Goal: Check status: Check status

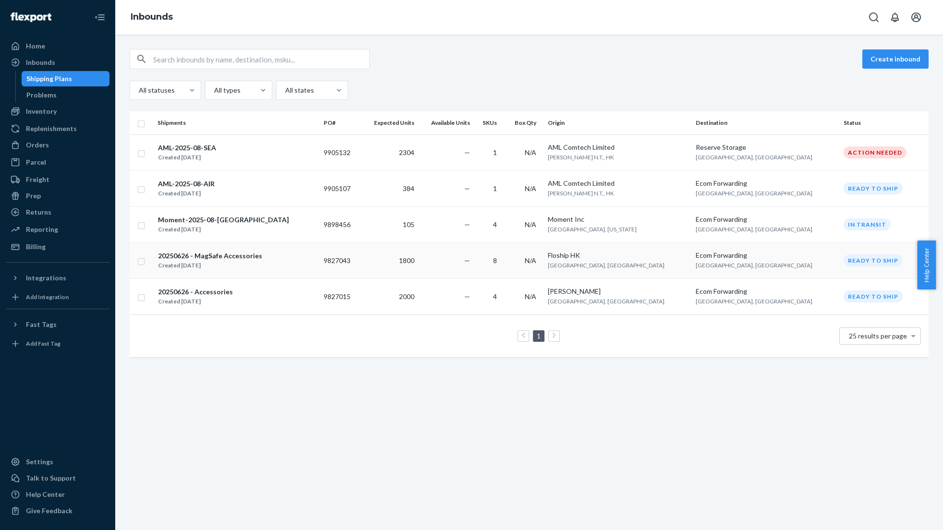
click at [290, 248] on td "20250626 - MagSafe Accessories Created Jun 26, 2025" at bounding box center [237, 260] width 166 height 36
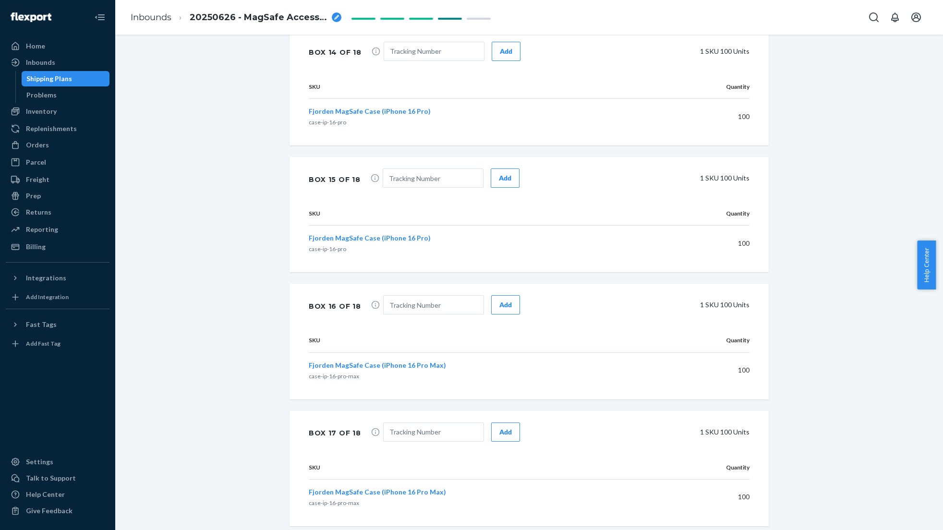
scroll to position [2605, 0]
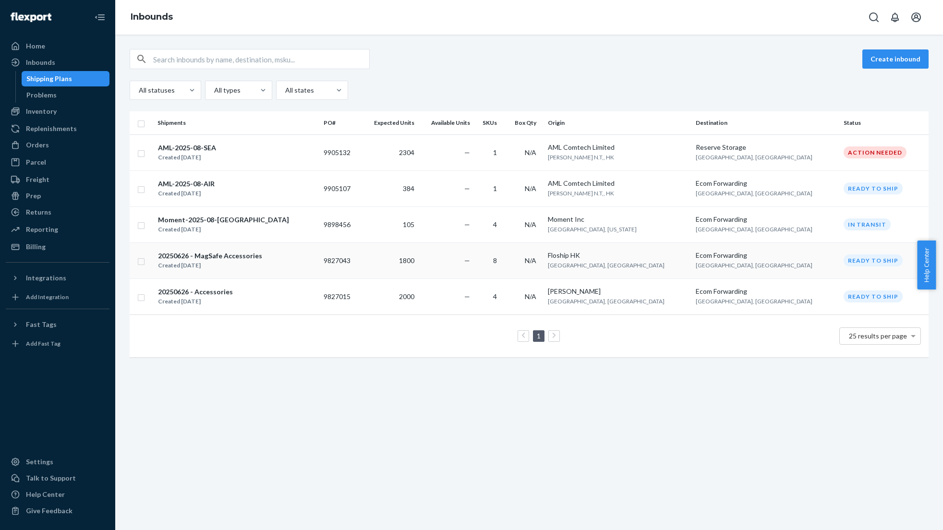
click at [246, 254] on div "20250626 - MagSafe Accessories" at bounding box center [210, 256] width 104 height 10
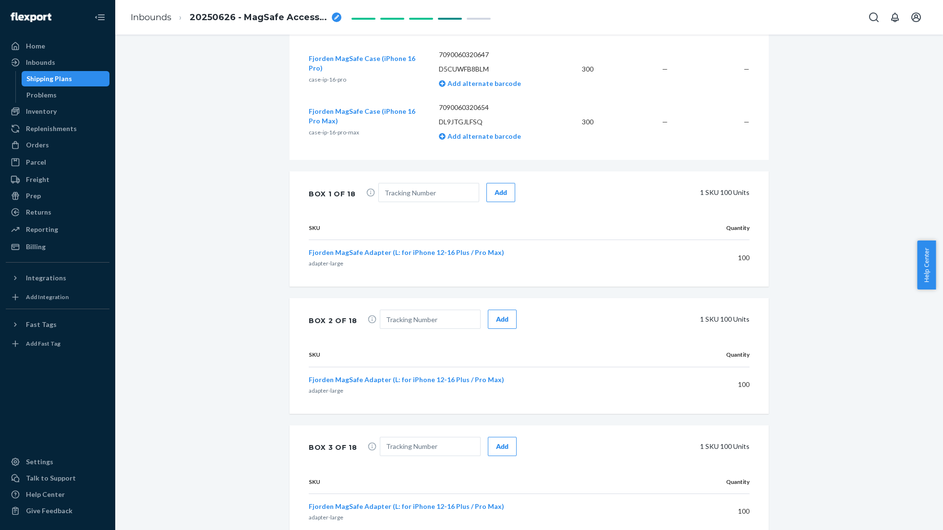
scroll to position [547, 0]
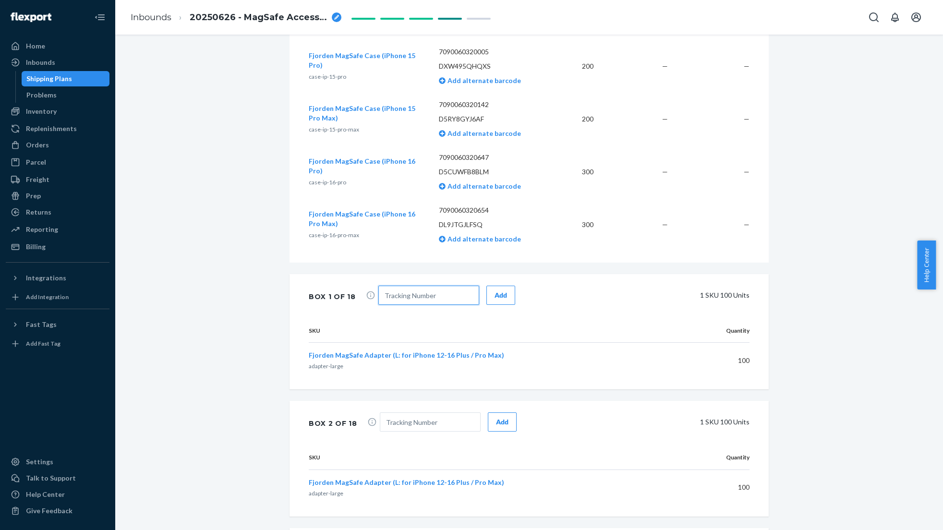
click at [402, 305] on input "text" at bounding box center [428, 295] width 101 height 19
paste input "EGLV010500651513"
type input "EGLV010500651513"
click at [486, 302] on button "Add" at bounding box center [500, 295] width 29 height 19
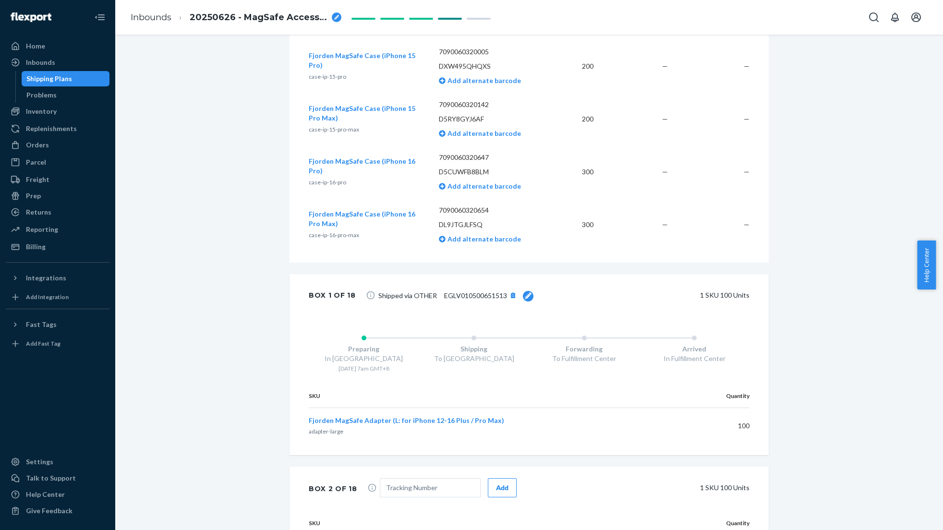
scroll to position [600, 0]
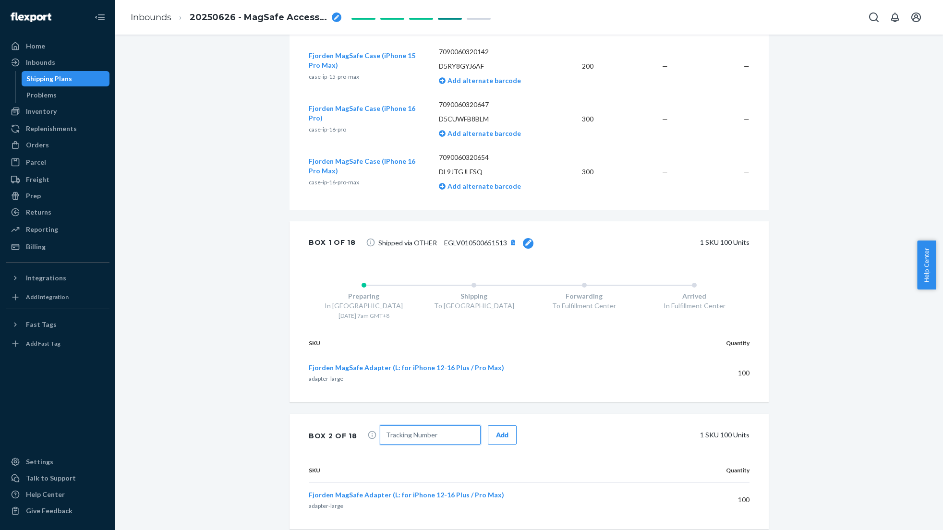
click at [403, 445] on input "text" at bounding box center [430, 434] width 101 height 19
paste input "EGLV010500651513"
type input "EGLV010500651513"
click at [496, 440] on div "Add" at bounding box center [502, 435] width 12 height 10
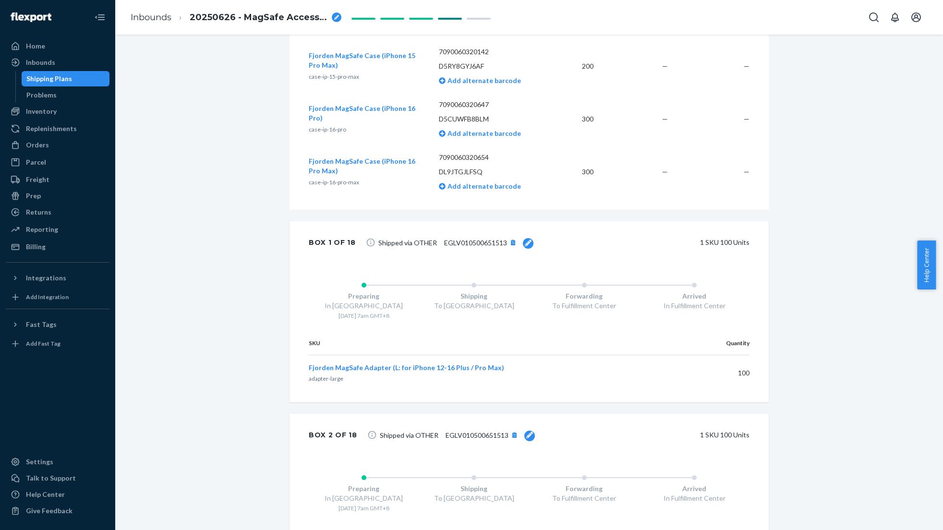
scroll to position [730, 0]
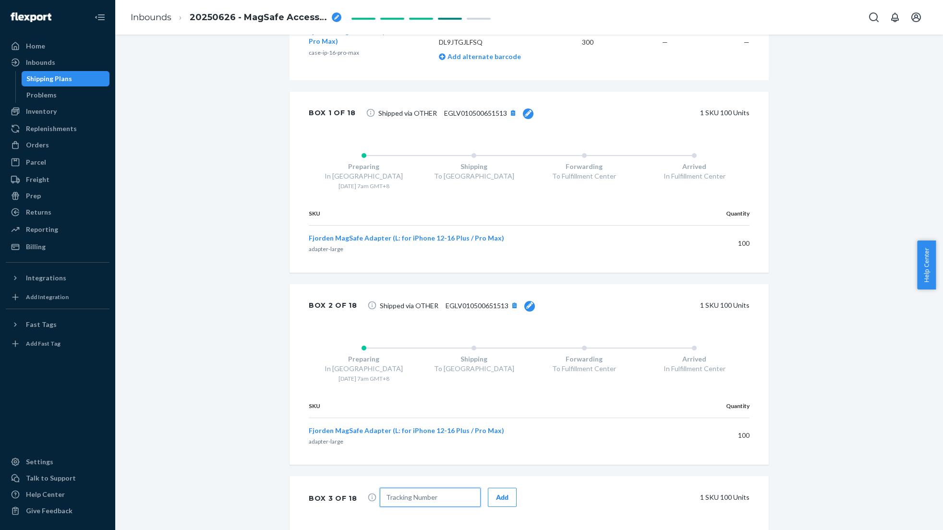
click at [397, 507] on input "text" at bounding box center [430, 497] width 101 height 19
paste input "EGLV010500651513"
type input "EGLV010500651513"
click at [488, 504] on button "Add" at bounding box center [502, 497] width 29 height 19
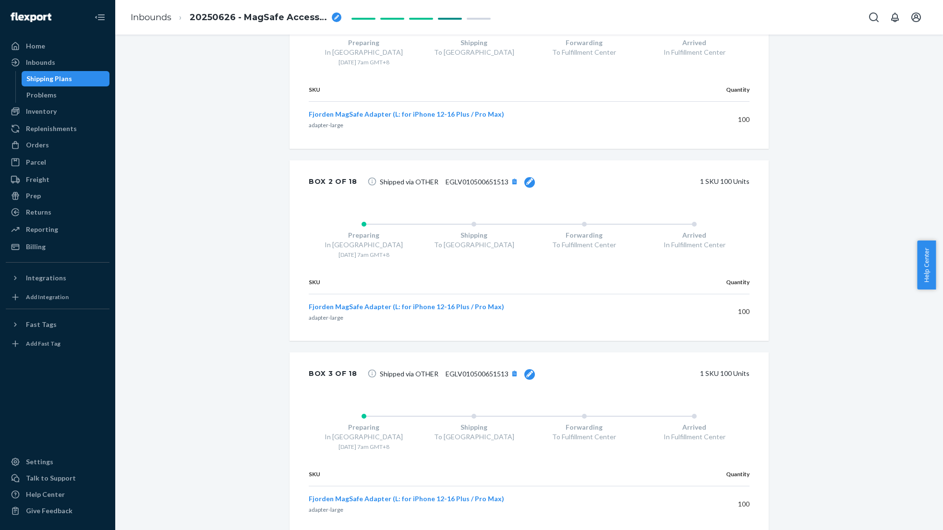
scroll to position [959, 0]
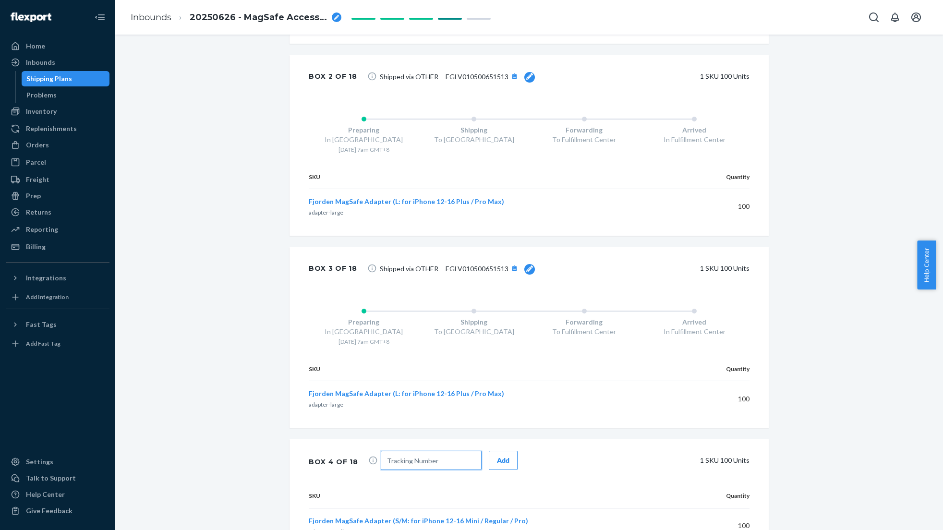
click at [447, 470] on input "text" at bounding box center [431, 460] width 101 height 19
paste input "EGLV010500651513"
type input "EGLV010500651513"
click at [497, 465] on div "Add" at bounding box center [503, 461] width 12 height 10
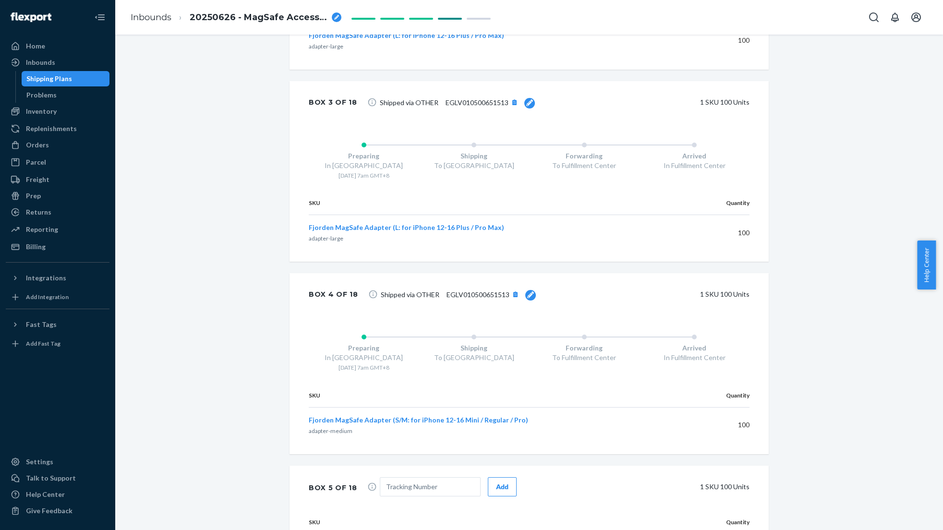
scroll to position [1144, 0]
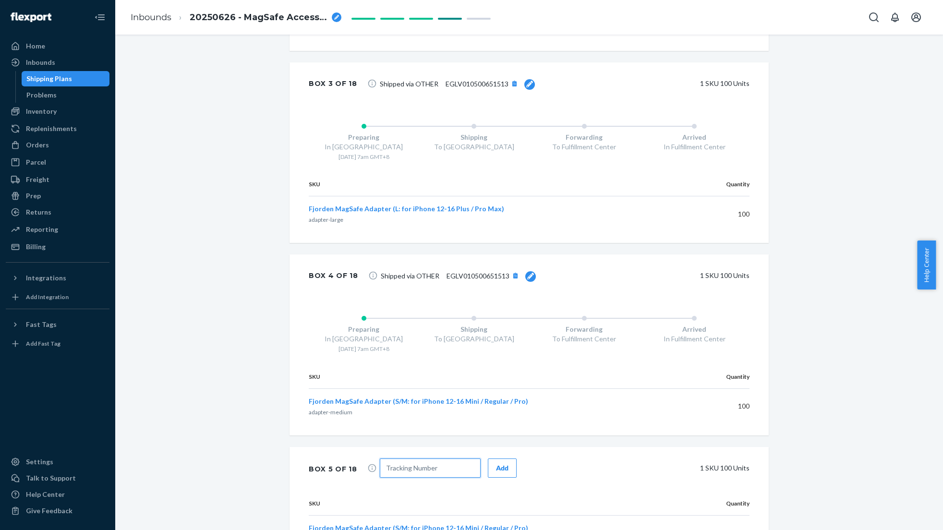
click at [428, 478] on input "text" at bounding box center [430, 468] width 101 height 19
paste input "EGLV010500651513"
type input "EGLV010500651513"
click at [488, 478] on button "Add" at bounding box center [502, 468] width 29 height 19
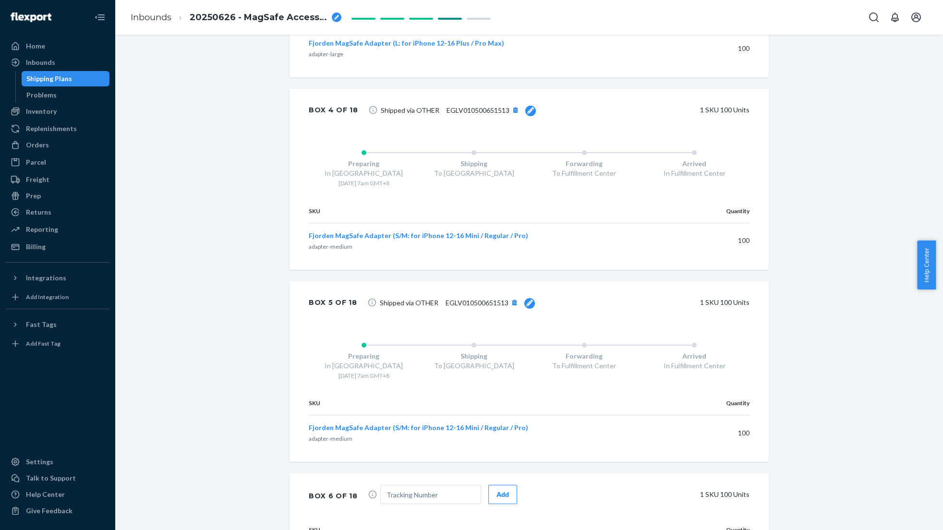
scroll to position [1347, 0]
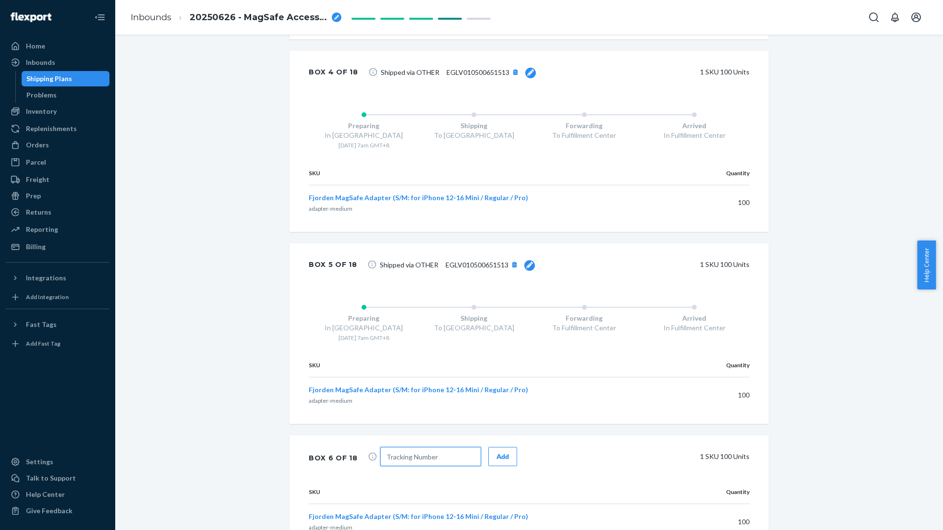
click at [423, 466] on input "text" at bounding box center [430, 456] width 101 height 19
paste input "EGLV010500651513"
type input "EGLV010500651513"
click at [488, 466] on button "Add" at bounding box center [502, 456] width 29 height 19
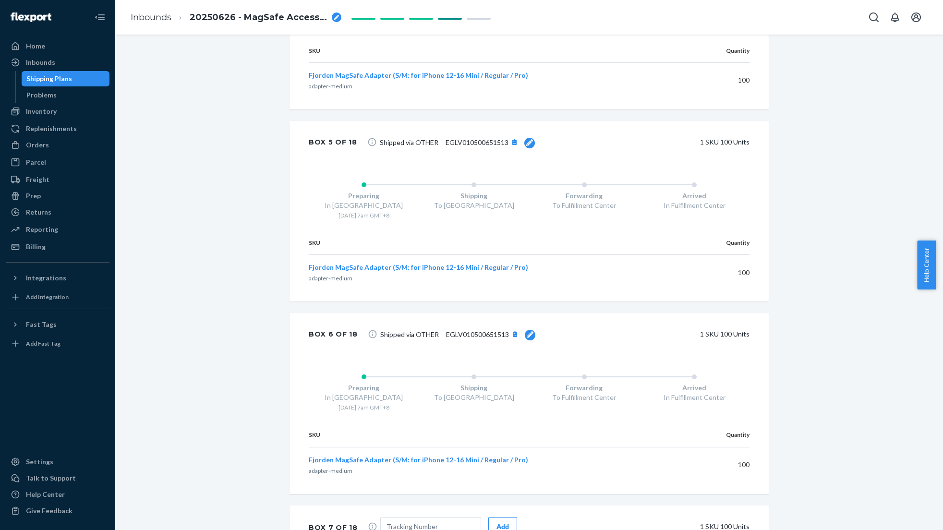
scroll to position [1637, 0]
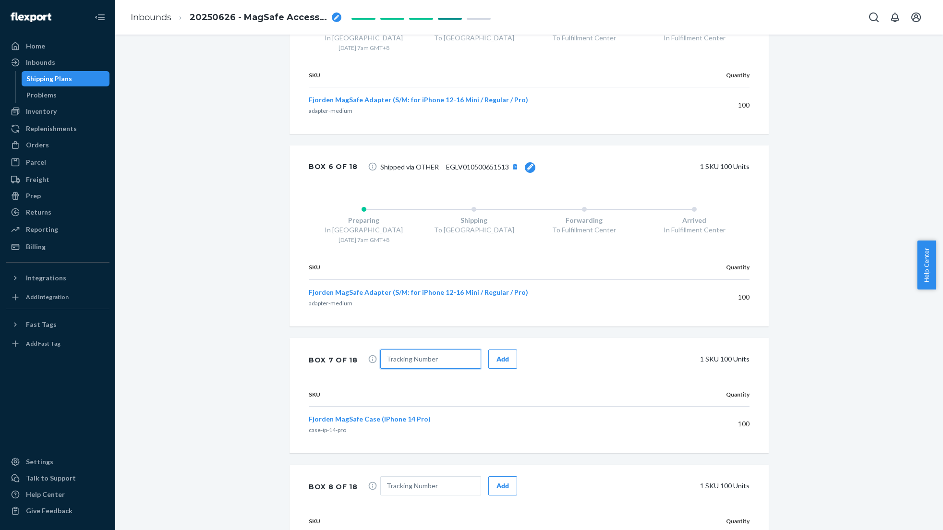
click at [414, 369] on input "text" at bounding box center [430, 359] width 101 height 19
paste input "EGLV010500651513"
type input "EGLV010500651513"
click at [496, 364] on div "Add" at bounding box center [502, 359] width 12 height 10
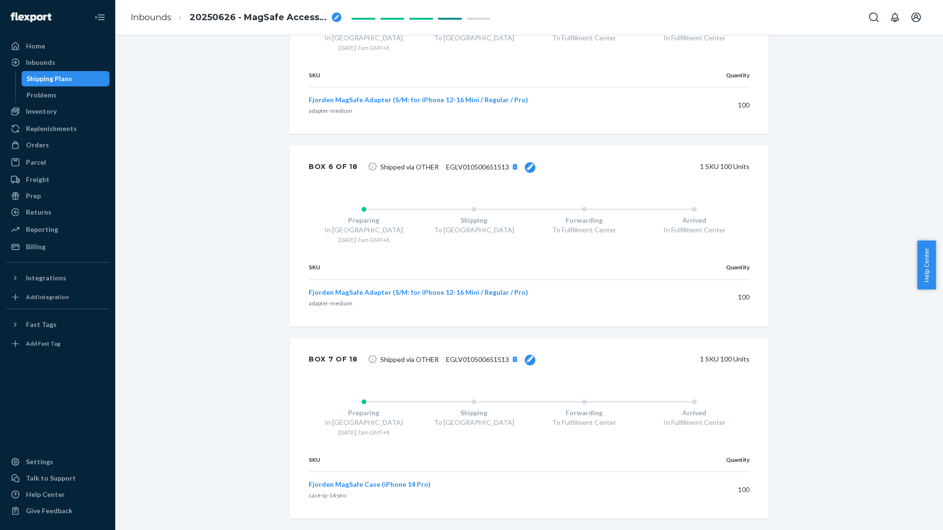
scroll to position [1823, 0]
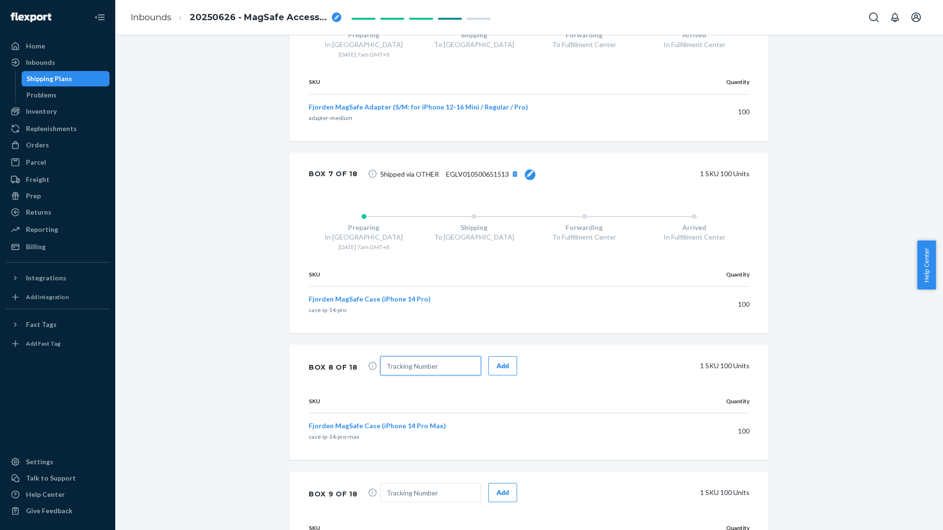
click at [409, 375] on input "text" at bounding box center [430, 365] width 101 height 19
paste input "EGLV010500651513"
type input "EGLV010500651513"
click at [420, 502] on input "text" at bounding box center [430, 492] width 101 height 19
paste input "EGLV010500651513"
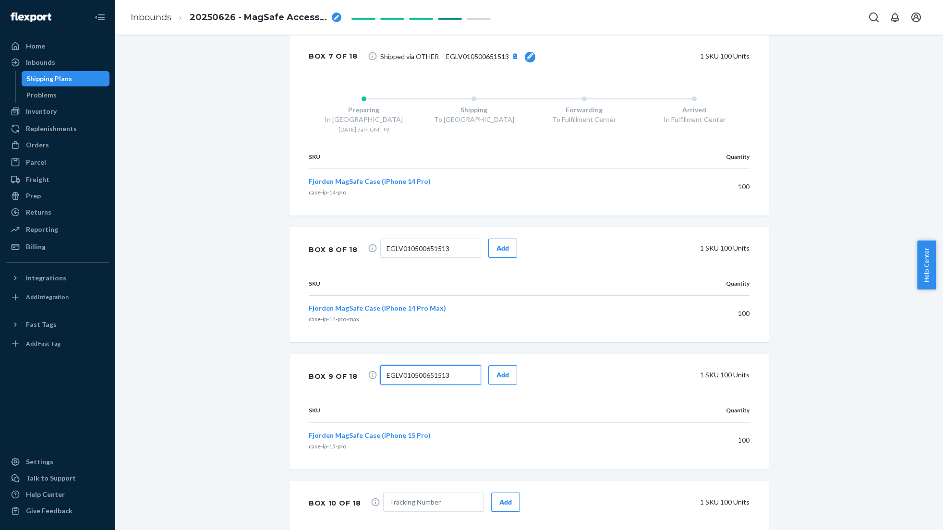
scroll to position [1990, 0]
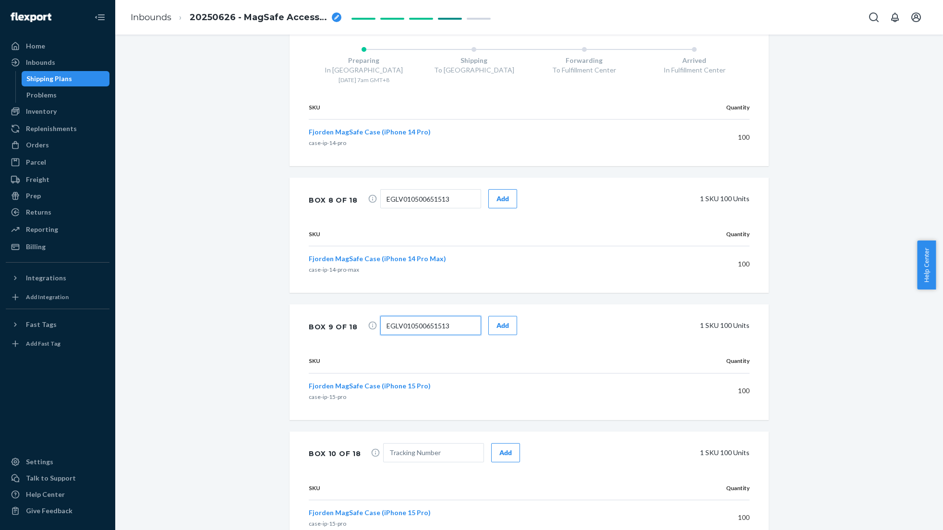
type input "EGLV010500651513"
click at [422, 462] on input "text" at bounding box center [433, 452] width 101 height 19
paste input "EGLV010500651513"
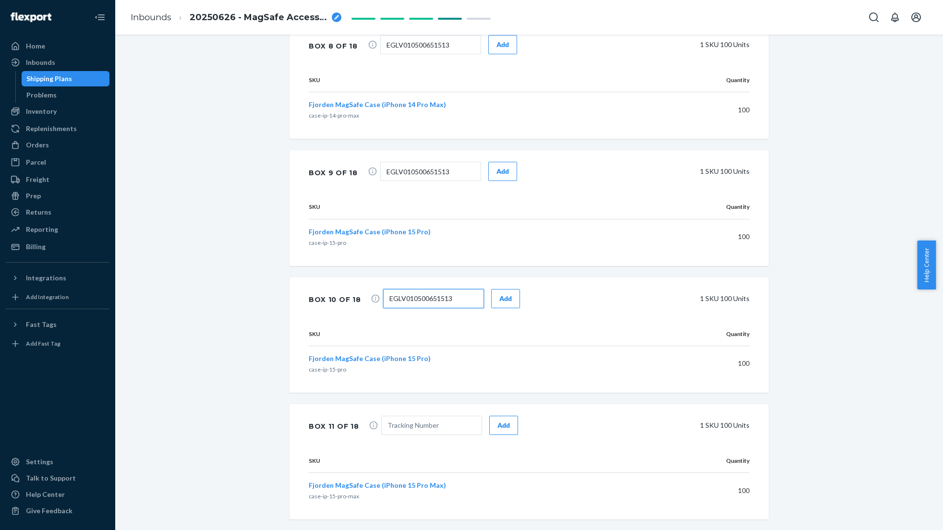
type input "EGLV010500651513"
click at [381, 435] on input "text" at bounding box center [431, 425] width 101 height 19
paste input "EGLV010500651513"
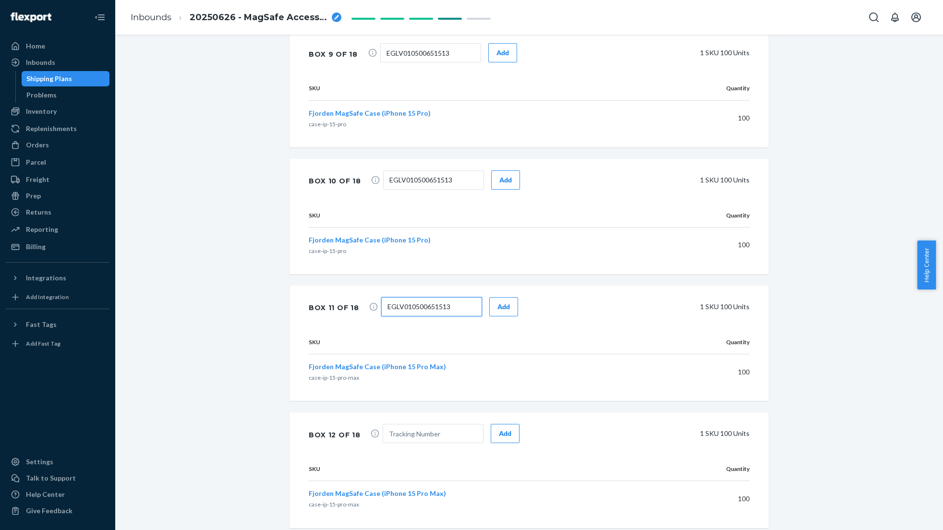
scroll to position [2311, 0]
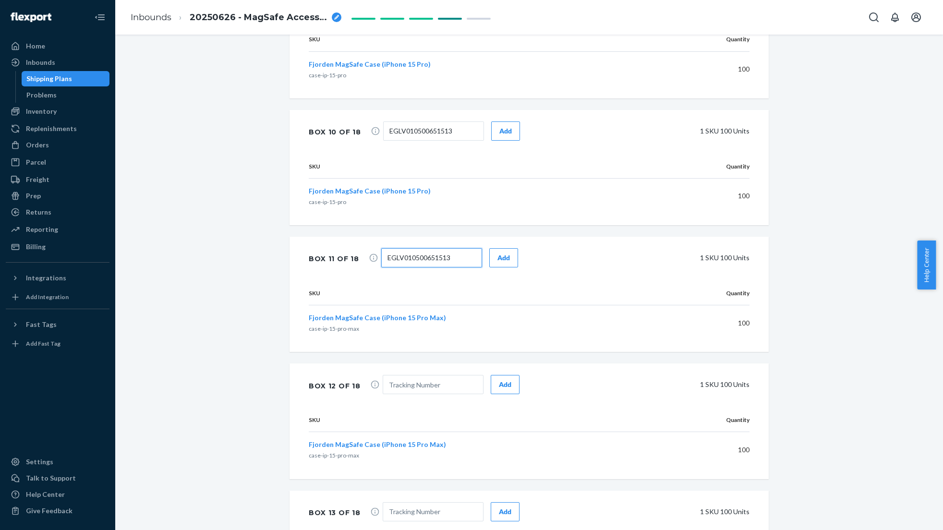
type input "EGLV010500651513"
click at [398, 394] on input "text" at bounding box center [433, 384] width 101 height 19
paste input "EGLV010500651513"
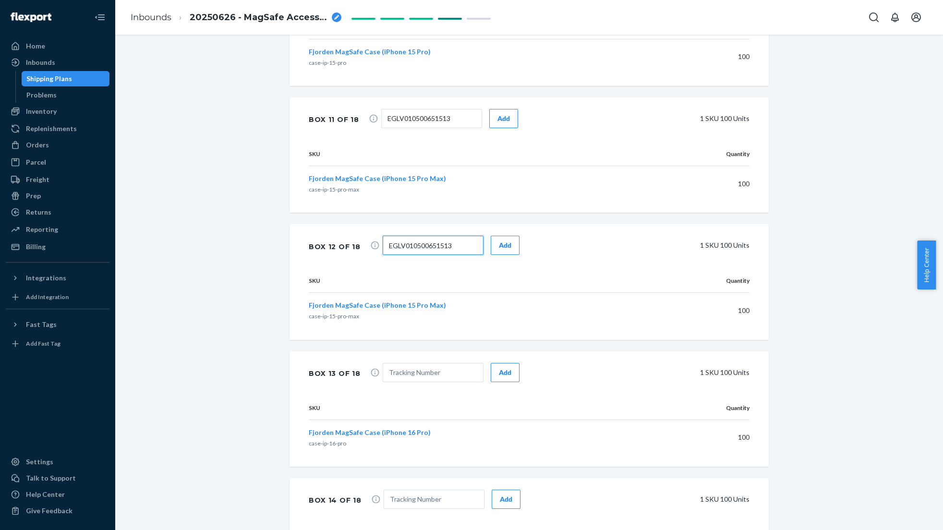
scroll to position [2500, 0]
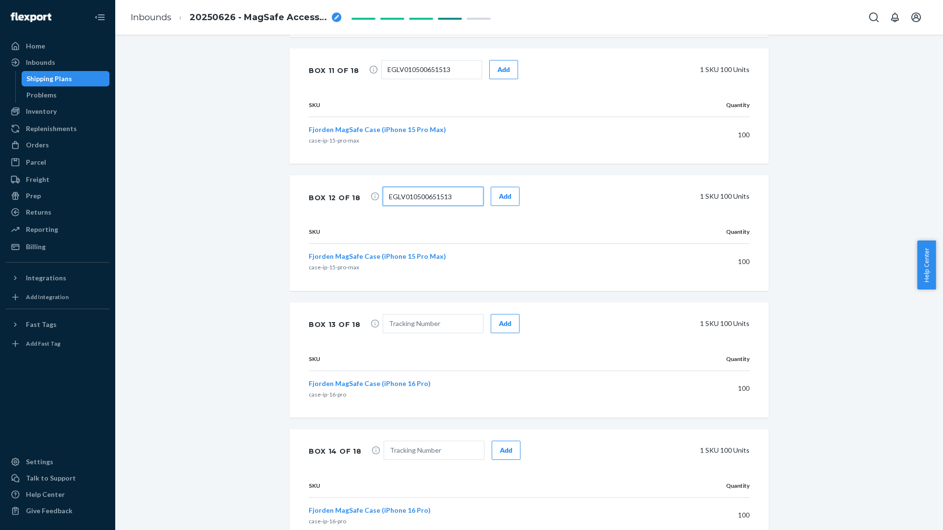
type input "EGLV010500651513"
click at [415, 333] on input "text" at bounding box center [433, 323] width 101 height 19
paste input "EGLV010500651513"
type input "EGLV010500651513"
click at [415, 456] on input "text" at bounding box center [434, 450] width 101 height 19
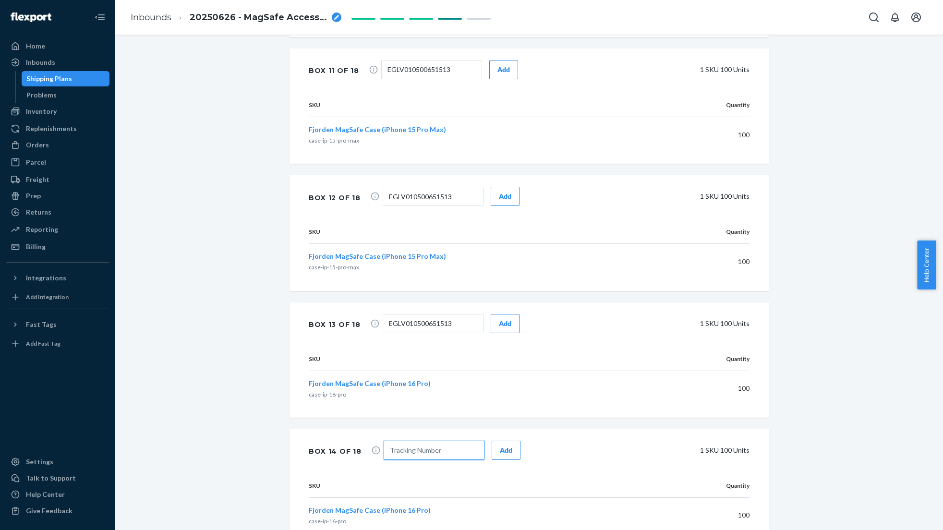
paste input "EGLV010500651513"
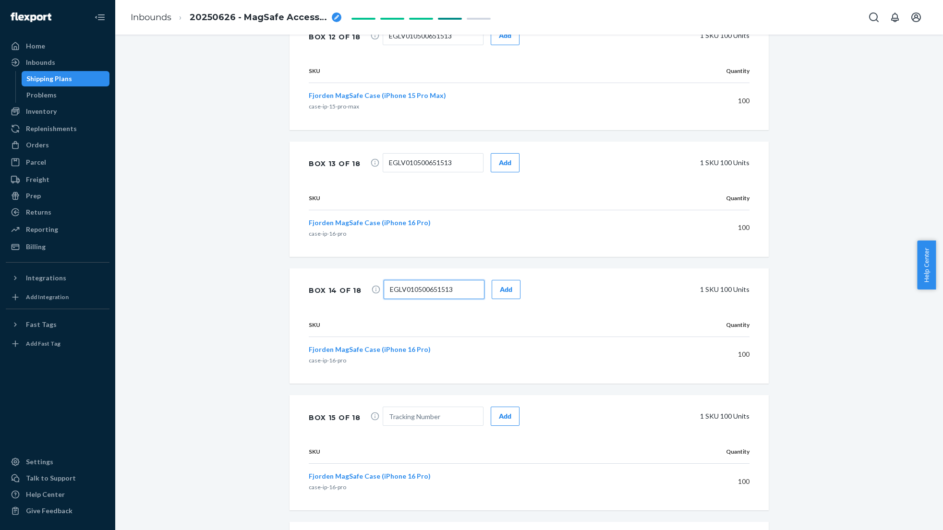
scroll to position [2710, 0]
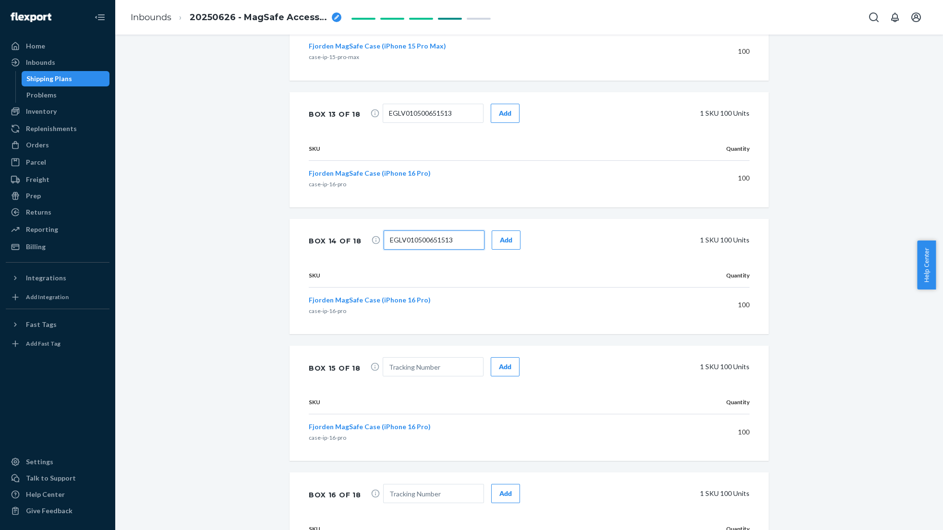
type input "EGLV010500651513"
click at [401, 376] on input "text" at bounding box center [433, 366] width 101 height 19
paste input "EGLV010500651513"
type input "EGLV010500651513"
click at [395, 503] on input "text" at bounding box center [433, 493] width 101 height 19
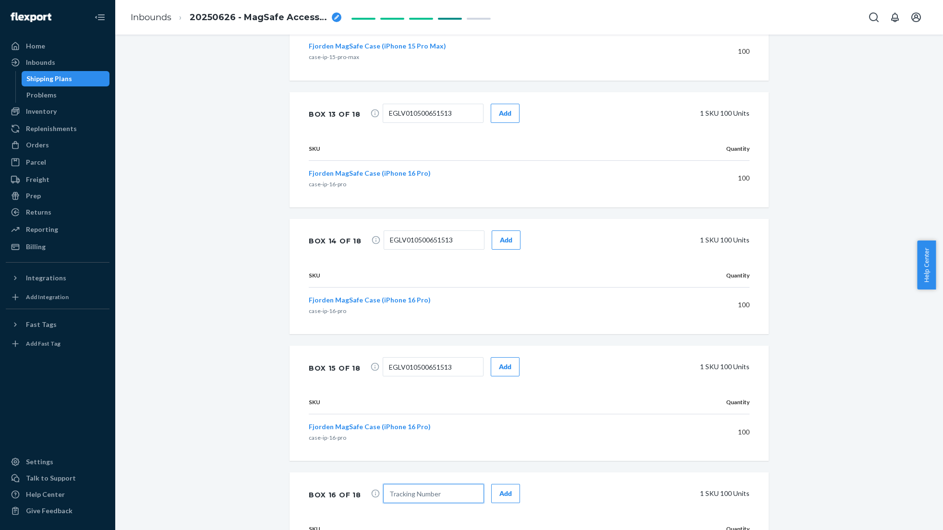
paste input "EGLV010500651513"
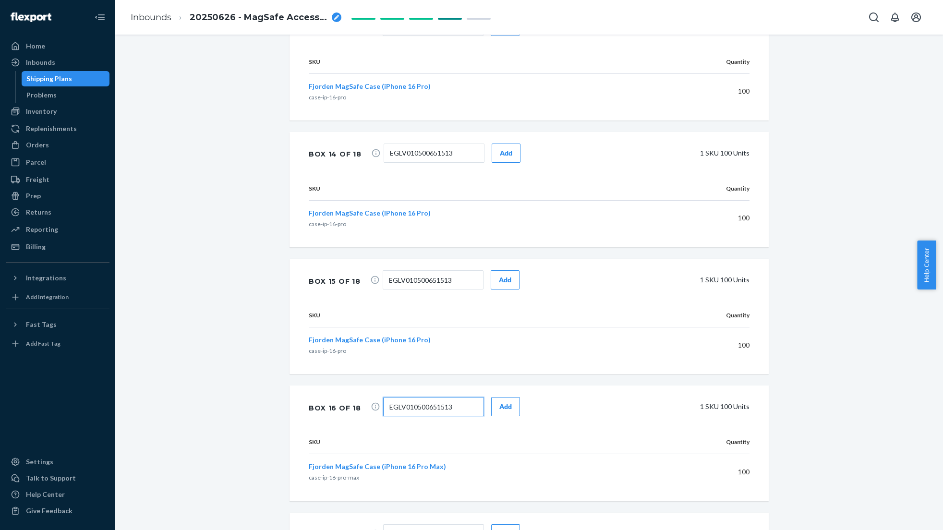
scroll to position [2913, 0]
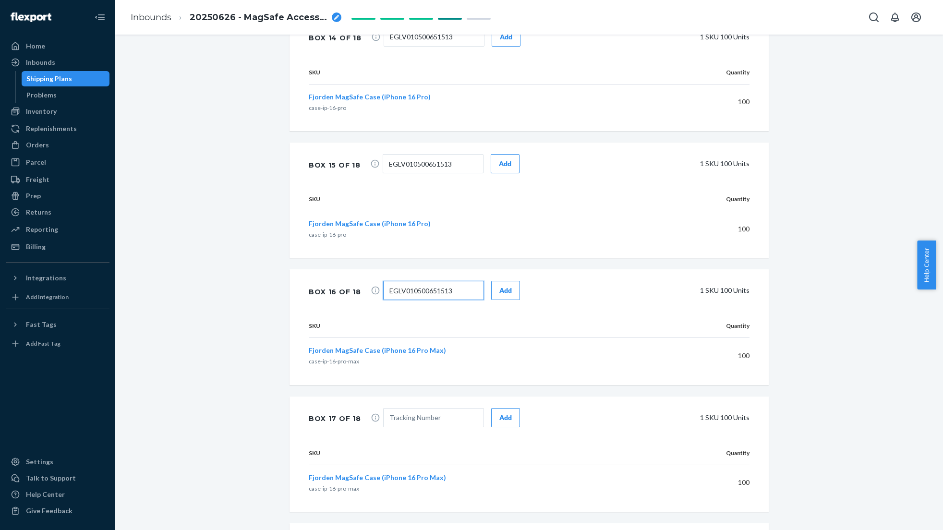
type input "EGLV010500651513"
click at [399, 427] on input "text" at bounding box center [433, 417] width 101 height 19
paste input "EGLV010500651513"
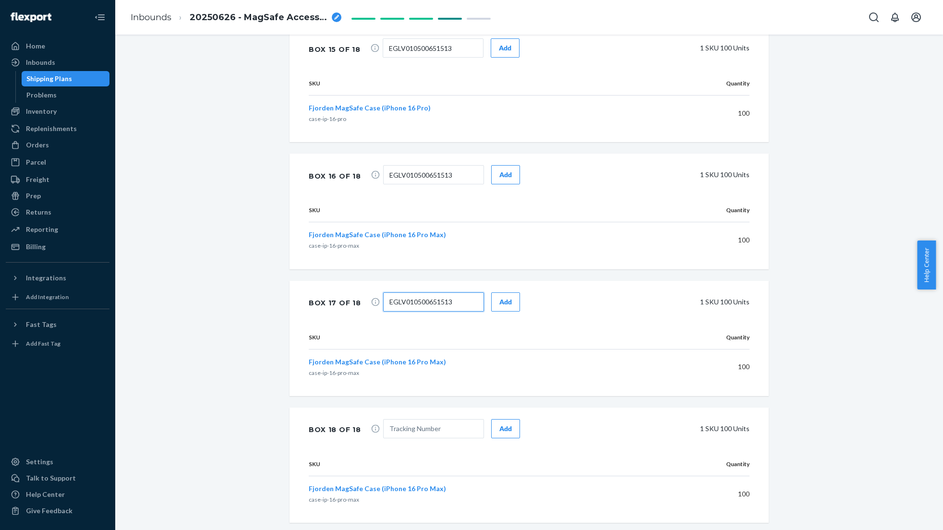
type input "EGLV010500651513"
click at [395, 438] on input "text" at bounding box center [433, 428] width 101 height 19
paste input "EGLV010500651513"
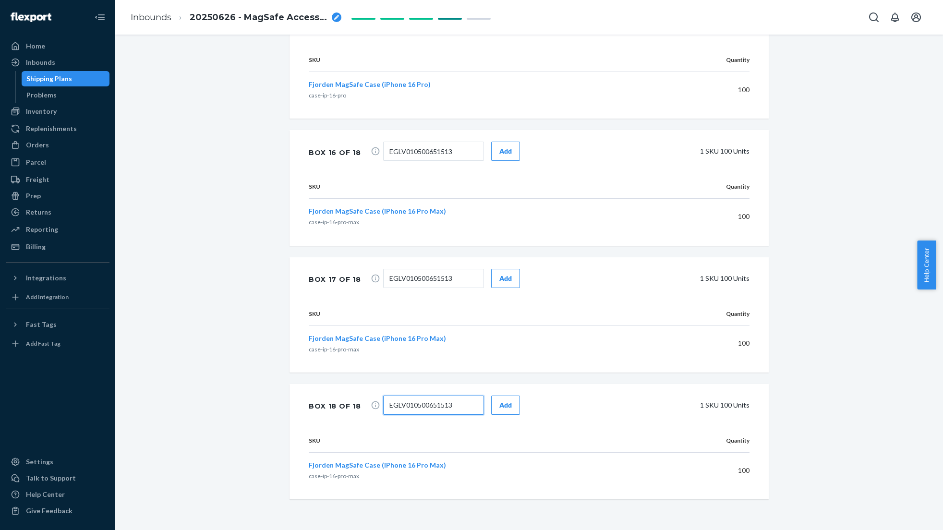
type input "EGLV010500651513"
click at [504, 411] on button "Add" at bounding box center [505, 405] width 29 height 19
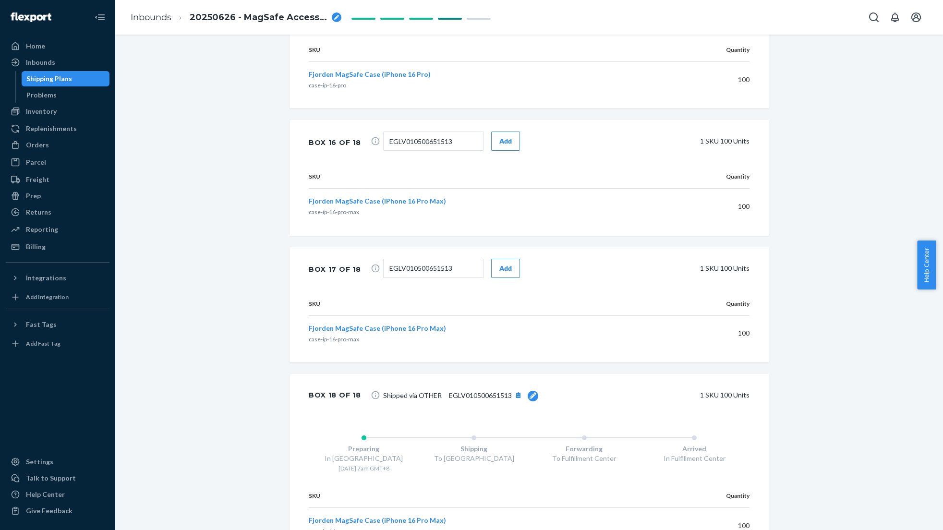
click at [499, 273] on div "Add" at bounding box center [505, 269] width 12 height 10
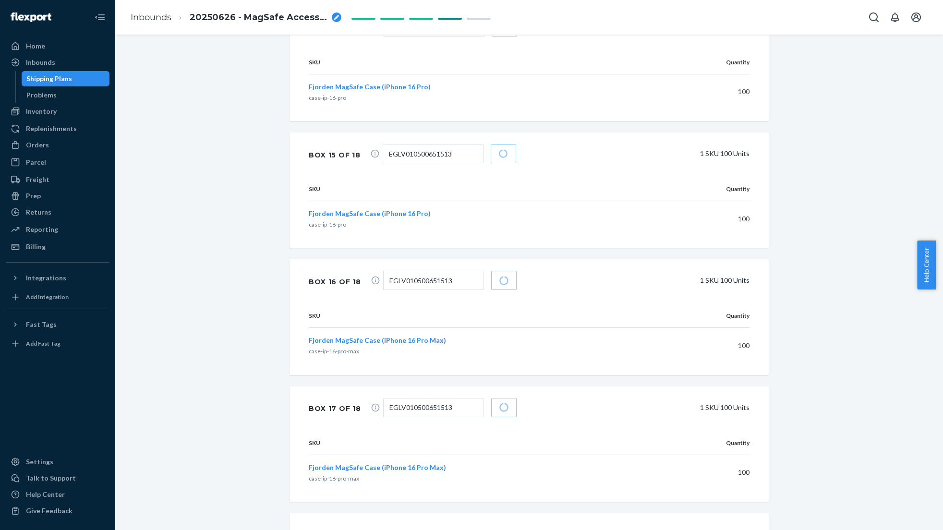
scroll to position [2874, 0]
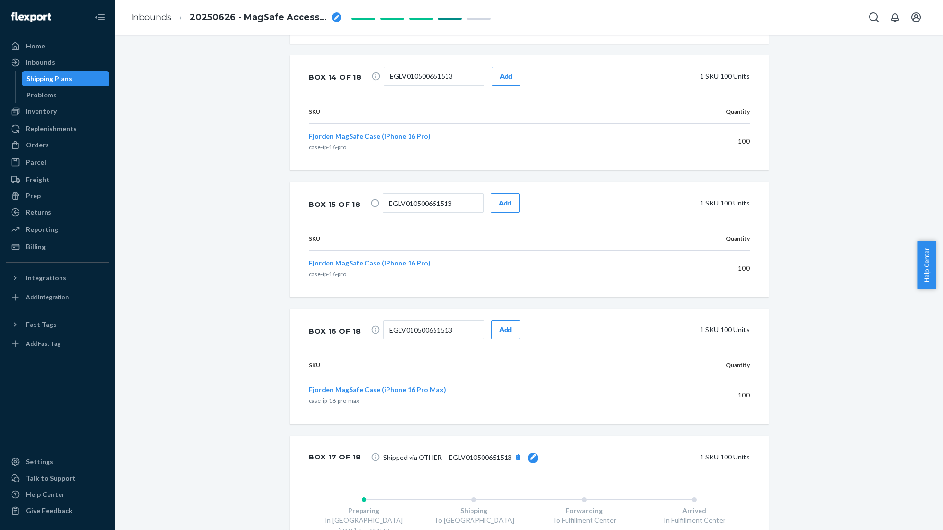
click at [499, 335] on div "Add" at bounding box center [505, 330] width 12 height 10
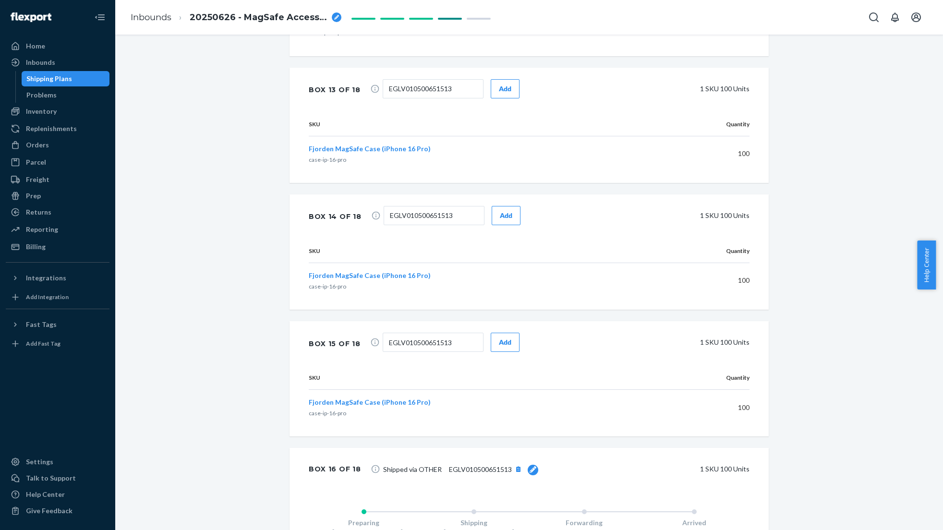
click at [492, 345] on button "Add" at bounding box center [505, 342] width 29 height 19
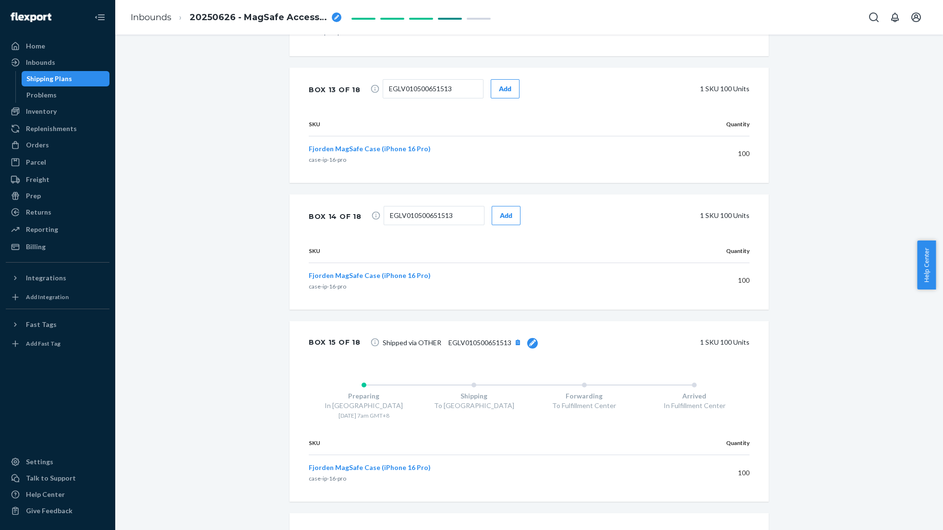
click at [503, 225] on button "Add" at bounding box center [506, 215] width 29 height 19
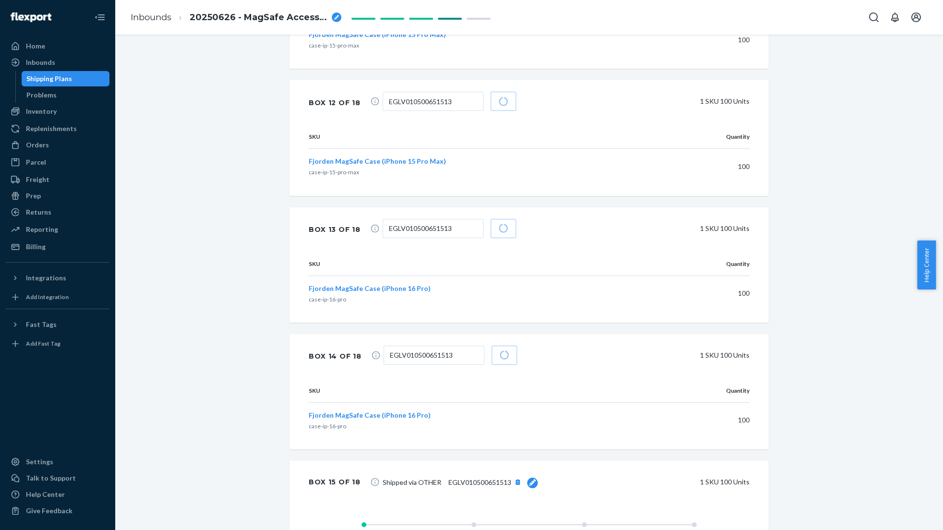
scroll to position [2576, 0]
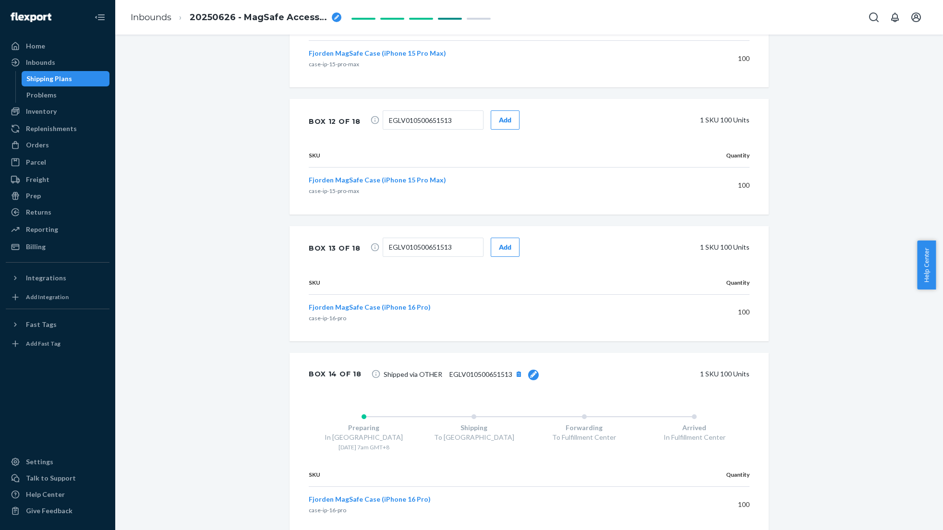
click at [502, 257] on button "Add" at bounding box center [505, 247] width 29 height 19
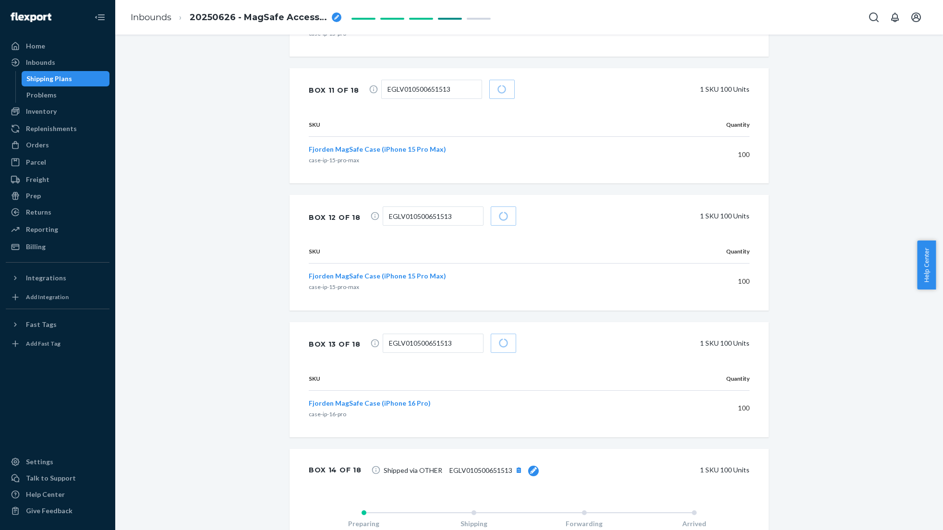
scroll to position [2375, 0]
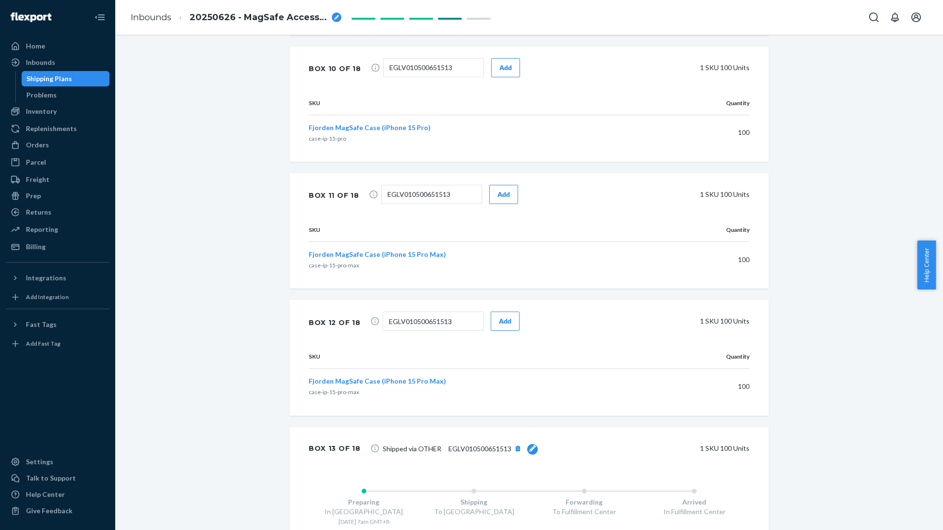
click at [503, 328] on button "Add" at bounding box center [505, 321] width 29 height 19
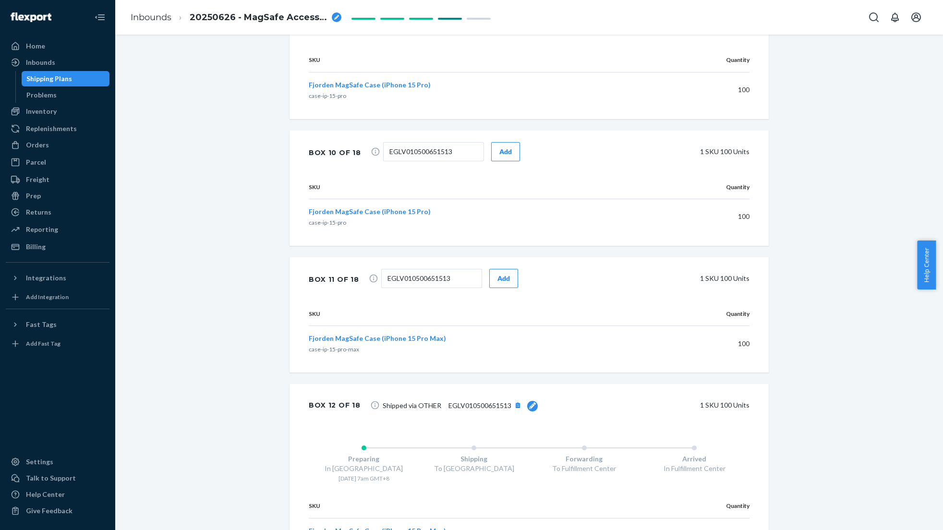
click at [489, 288] on button "Add" at bounding box center [503, 278] width 29 height 19
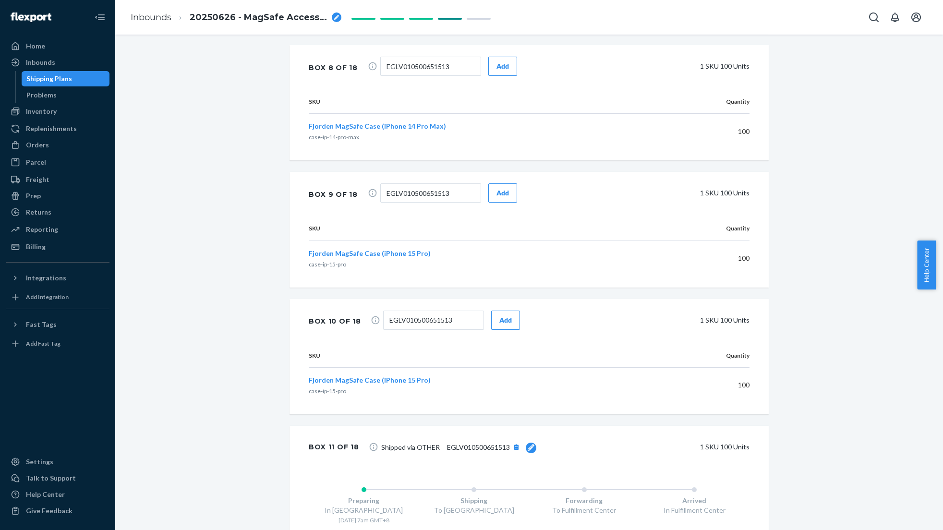
click at [499, 325] on div "Add" at bounding box center [505, 320] width 12 height 10
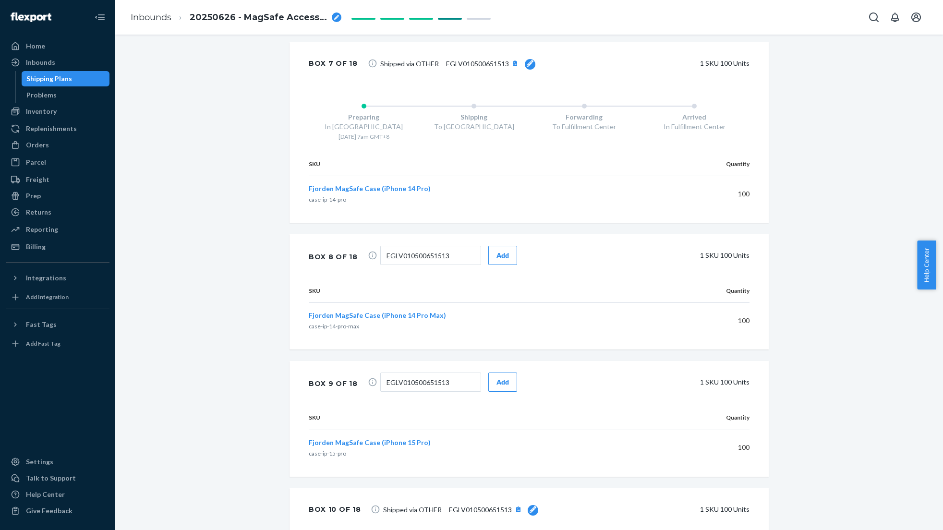
click at [496, 387] on div "Add" at bounding box center [502, 382] width 12 height 10
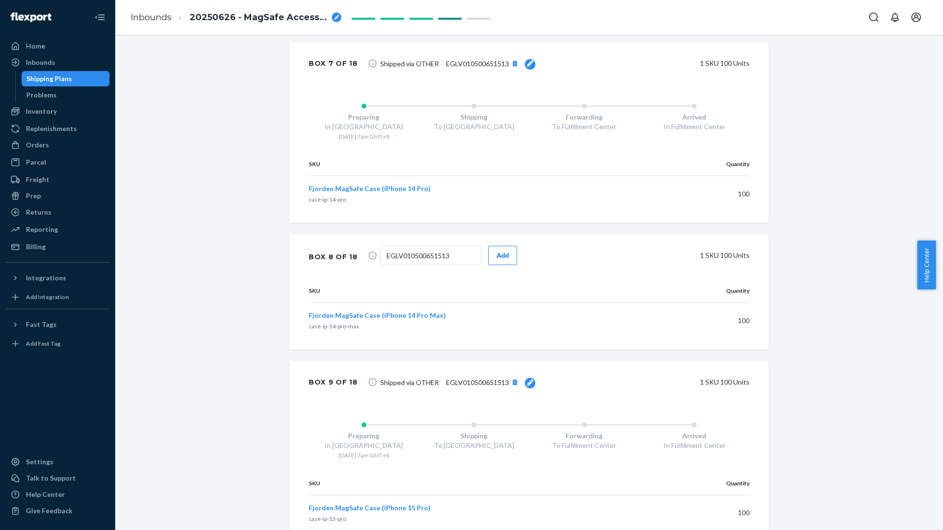
click at [496, 260] on div "Add" at bounding box center [502, 256] width 12 height 10
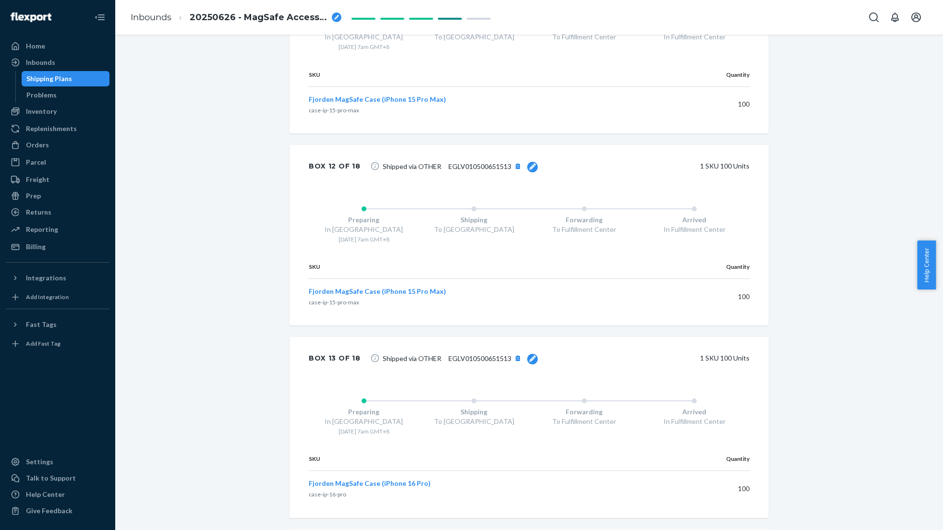
scroll to position [2957, 0]
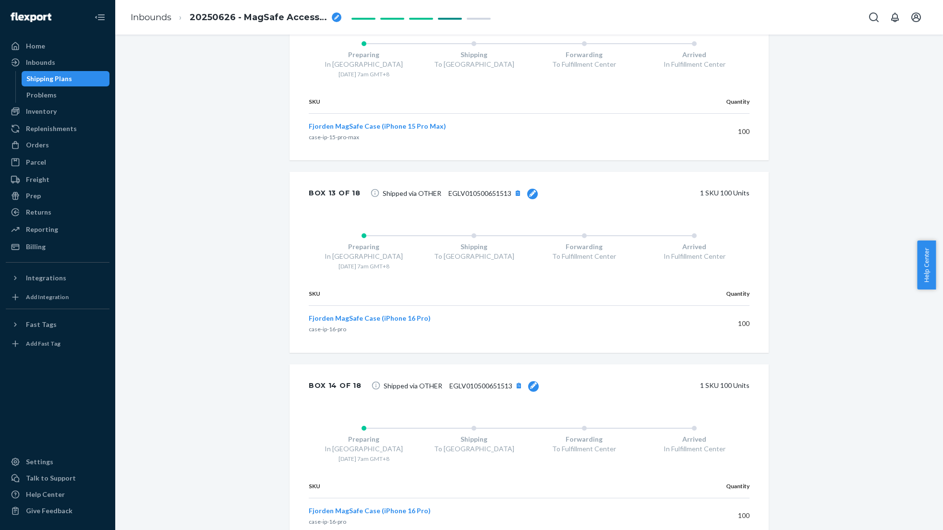
click at [922, 265] on span "Help Center" at bounding box center [926, 265] width 19 height 49
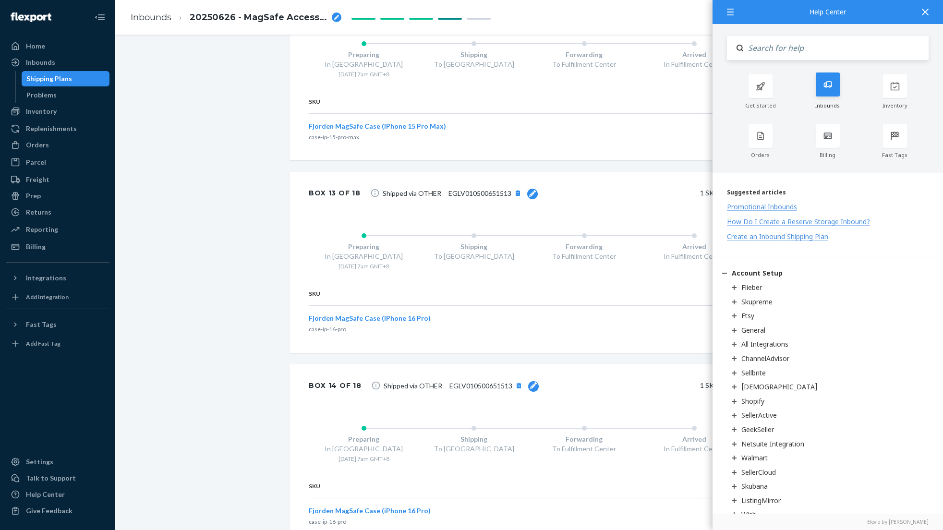
click at [823, 97] on div "Inbounds" at bounding box center [827, 91] width 67 height 35
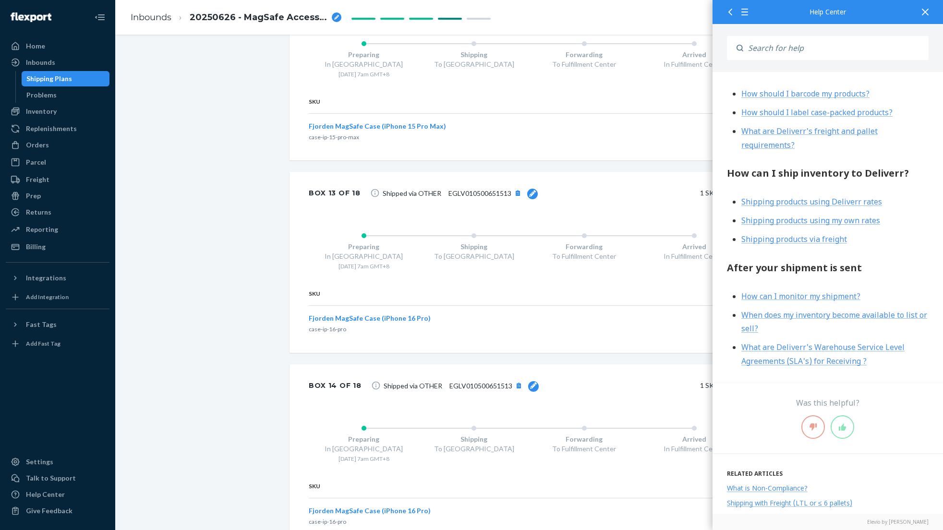
scroll to position [371, 0]
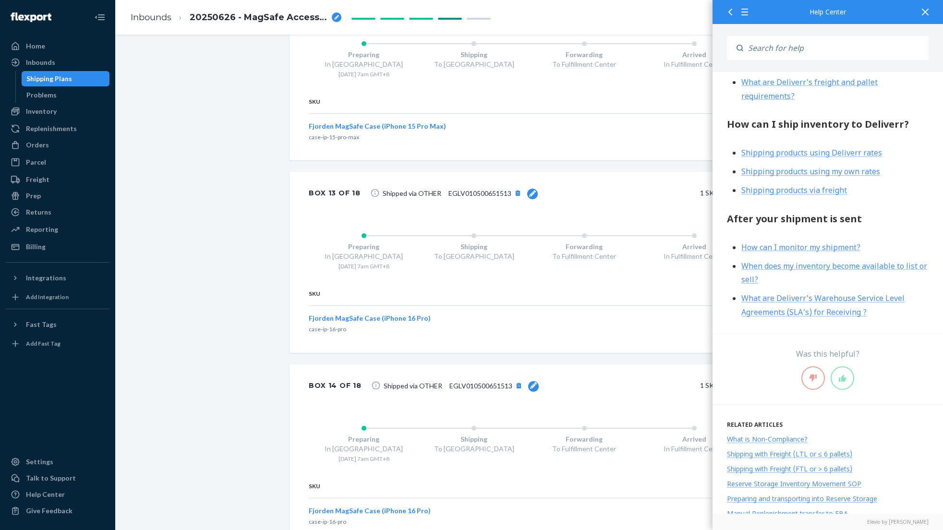
click at [757, 262] on span "When does my inventory become available to list or sell?" at bounding box center [834, 273] width 186 height 24
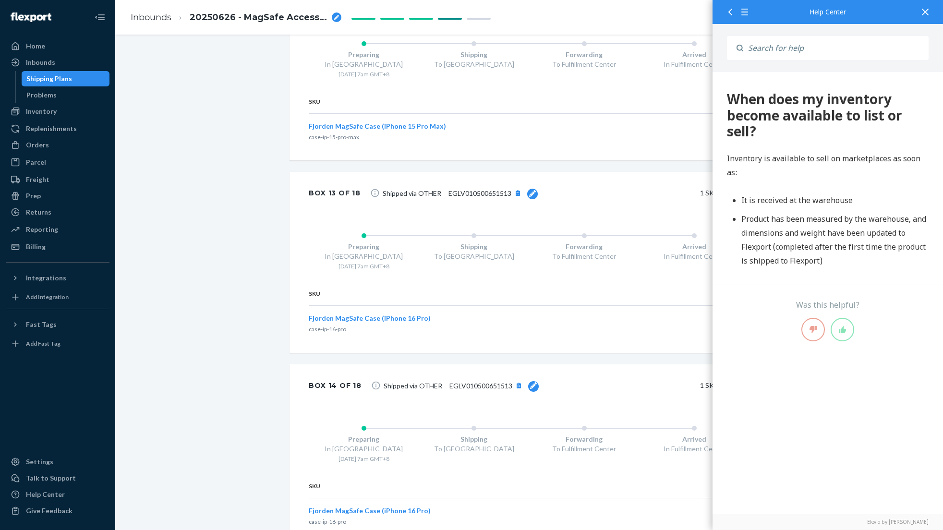
scroll to position [0, 0]
click at [730, 13] on icon at bounding box center [730, 12] width 4 height 7
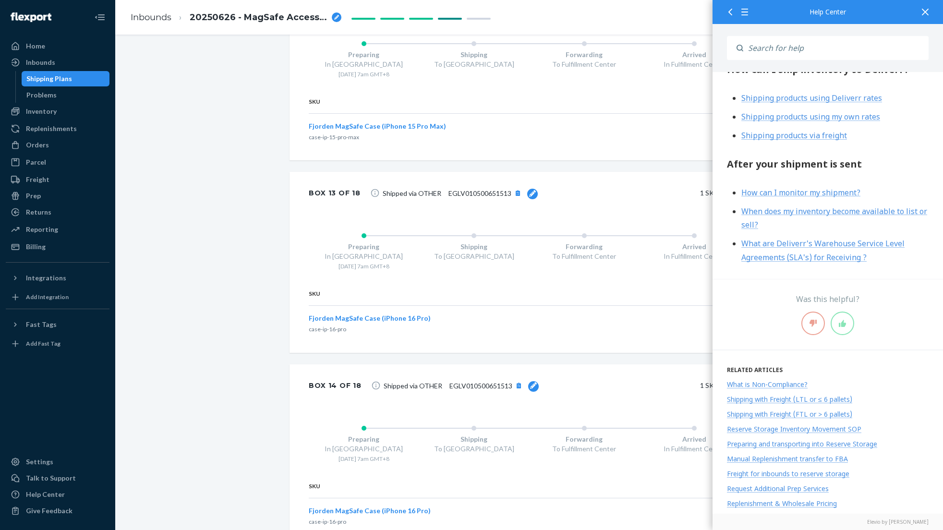
scroll to position [419, 0]
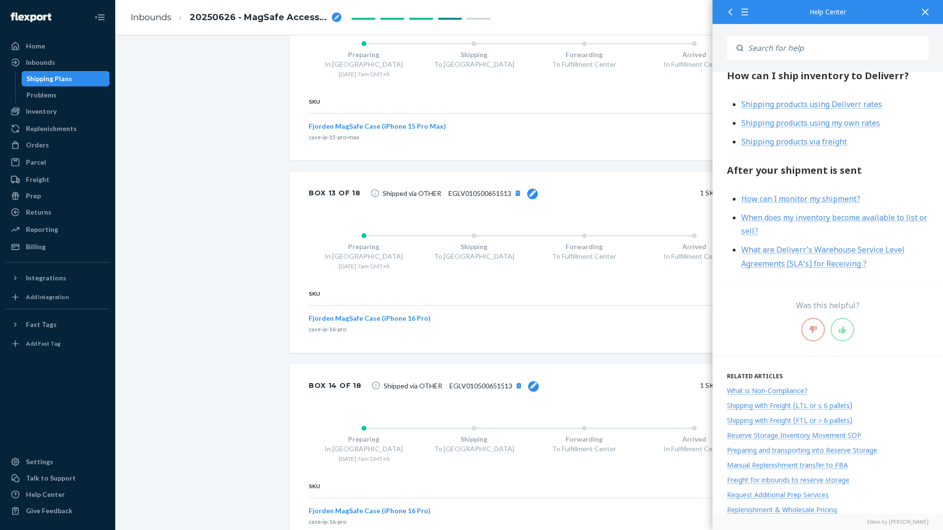
click at [783, 249] on span "What are Deliverr's Warehouse Service Level Agreements (SLA's) for Receiving ?" at bounding box center [822, 257] width 163 height 24
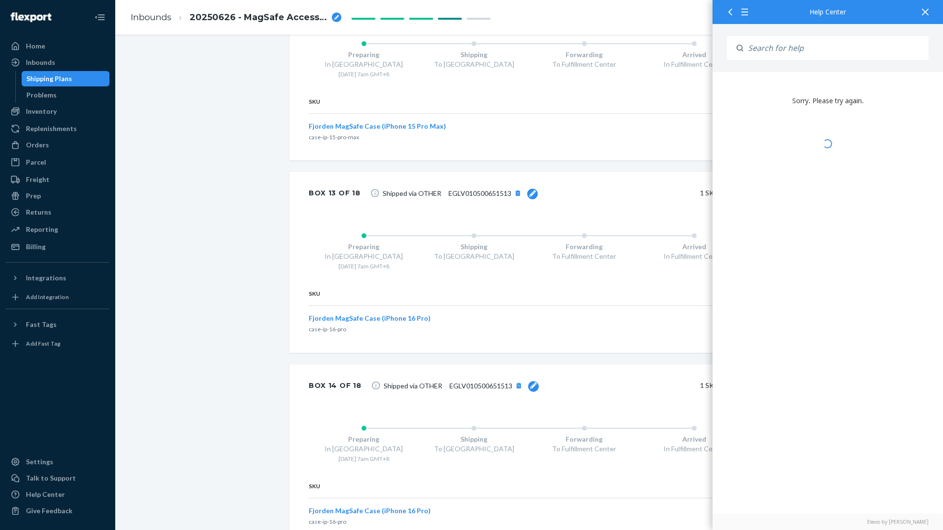
click at [924, 12] on icon at bounding box center [925, 12] width 7 height 7
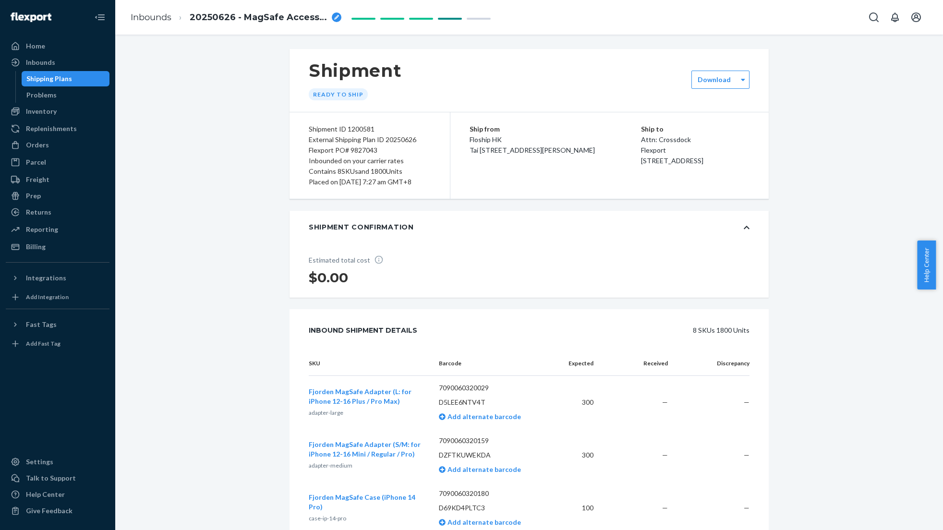
click at [66, 77] on div "Shipping Plans" at bounding box center [49, 79] width 46 height 10
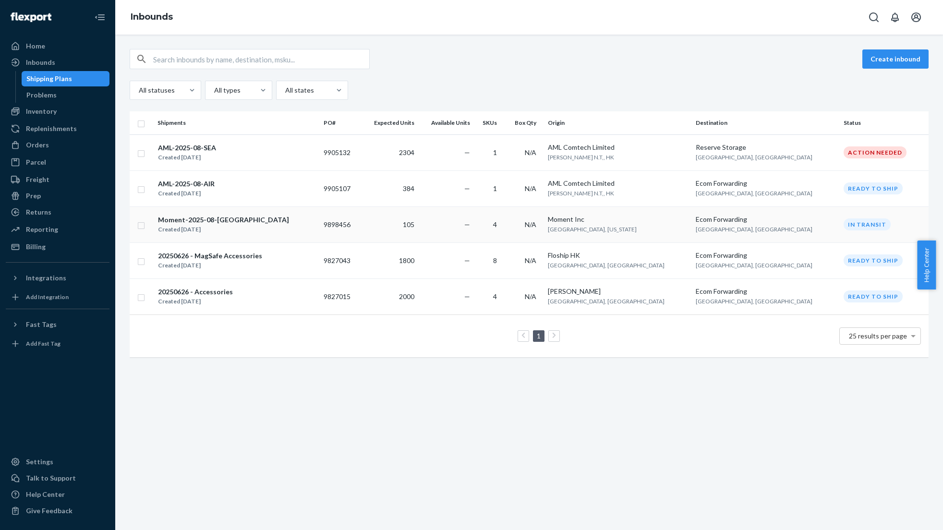
click at [268, 220] on div "Moment-2025-08-[GEOGRAPHIC_DATA] Created [DATE]" at bounding box center [236, 225] width 158 height 20
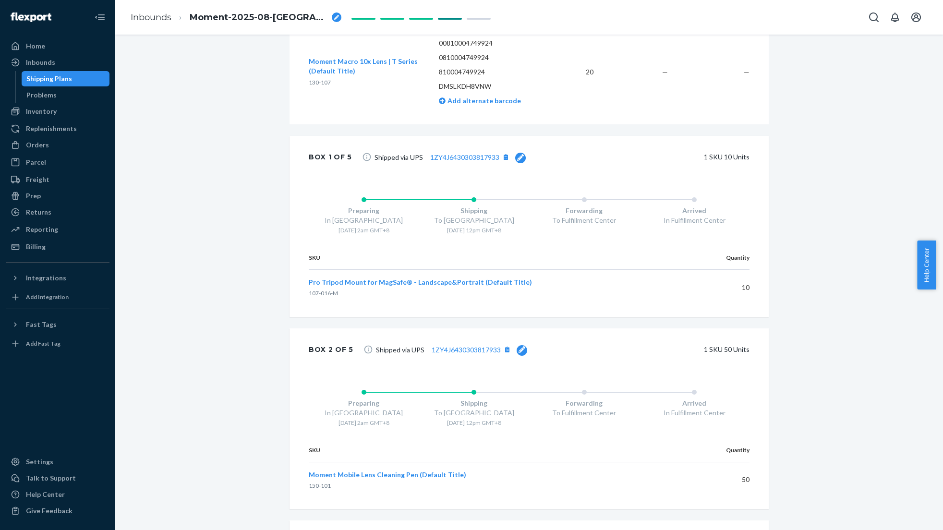
scroll to position [660, 0]
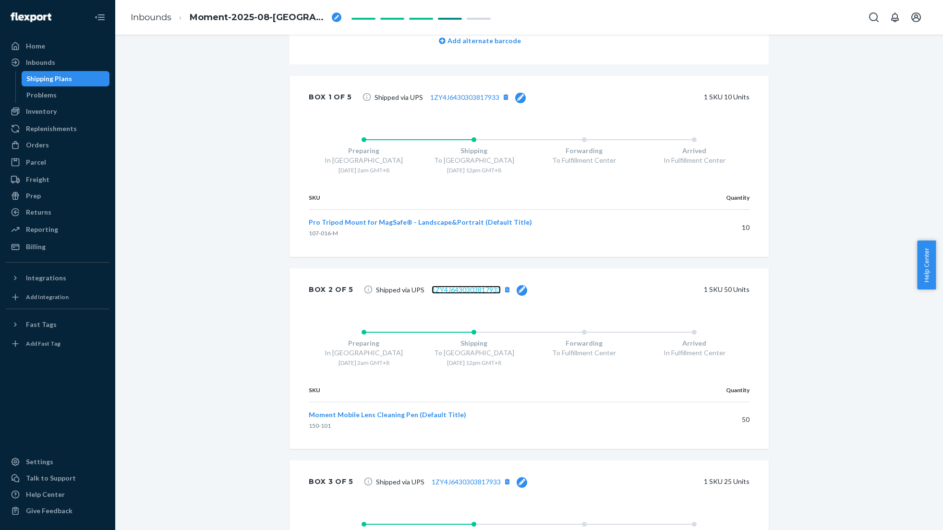
click at [468, 294] on span "6430303817933" at bounding box center [476, 290] width 50 height 8
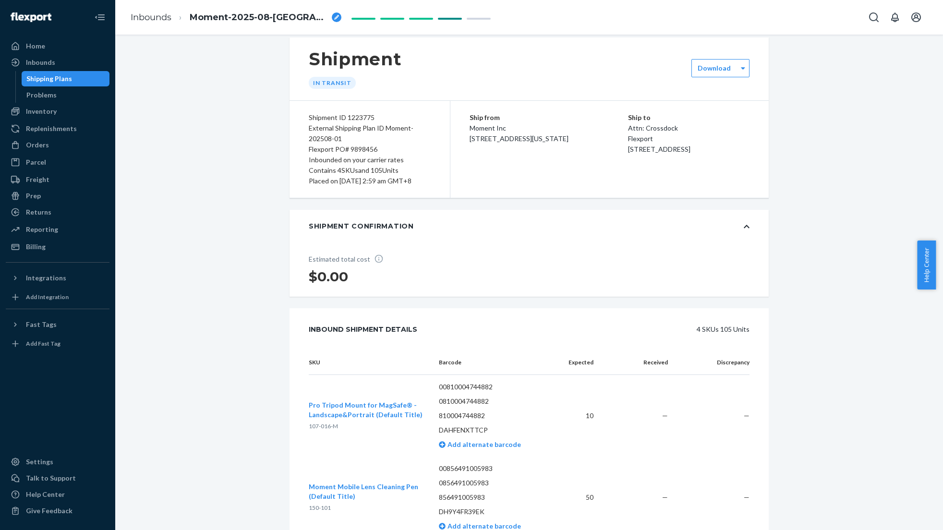
scroll to position [0, 0]
